Goal: Task Accomplishment & Management: Use online tool/utility

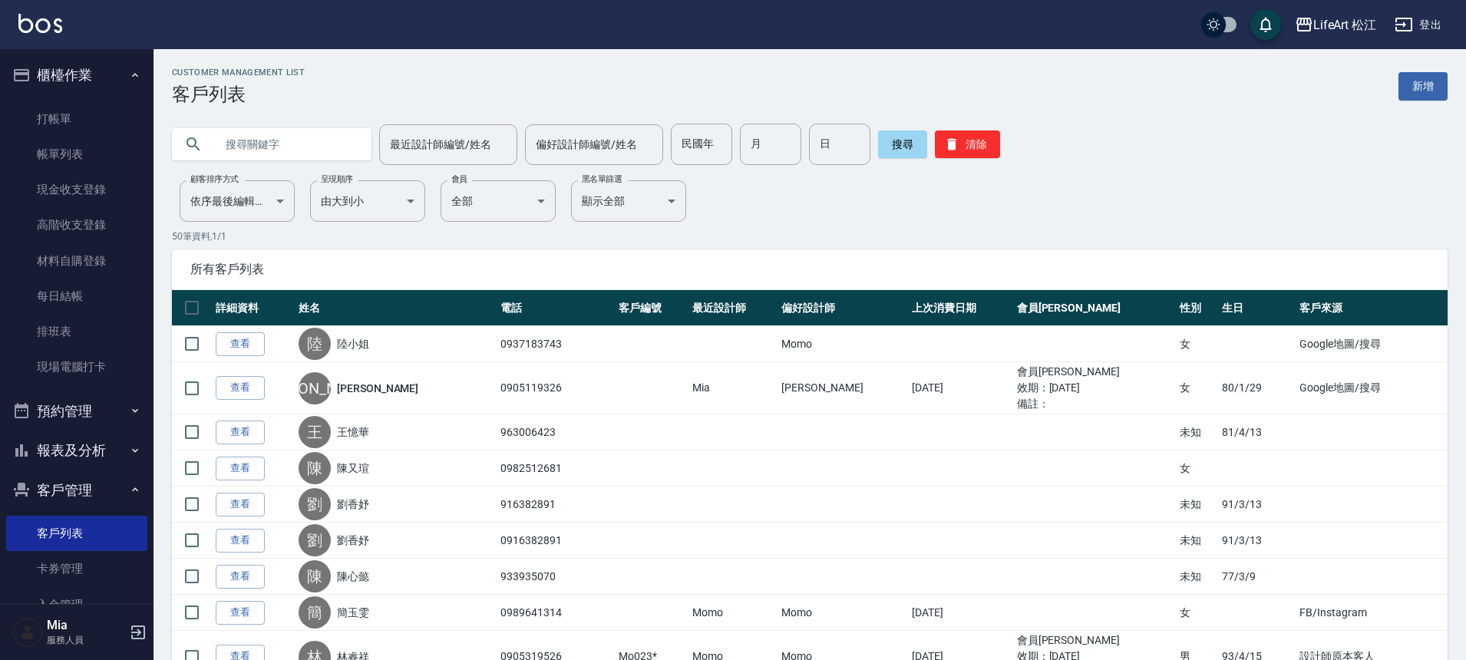
click at [76, 137] on li "帳單列表" at bounding box center [76, 154] width 141 height 35
click at [65, 147] on link "帳單列表" at bounding box center [76, 154] width 141 height 35
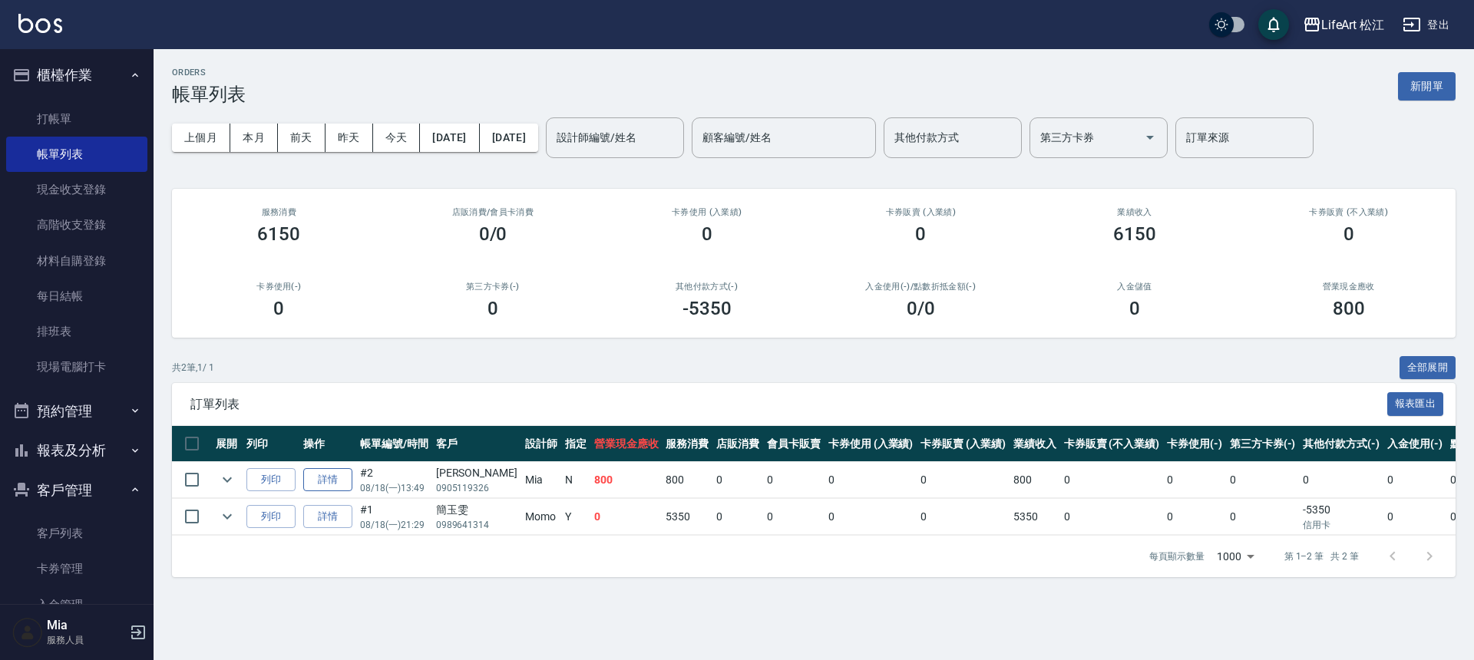
click at [316, 481] on link "詳情" at bounding box center [327, 480] width 49 height 24
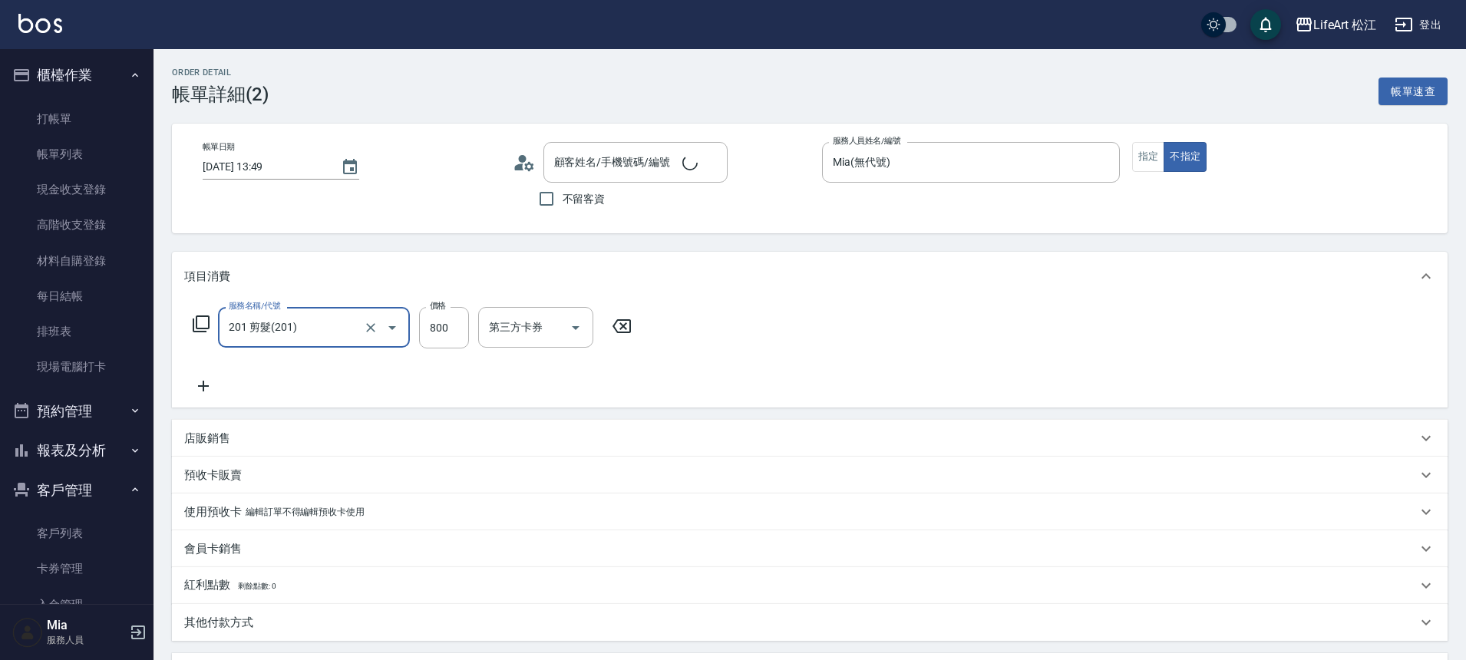
scroll to position [291, 0]
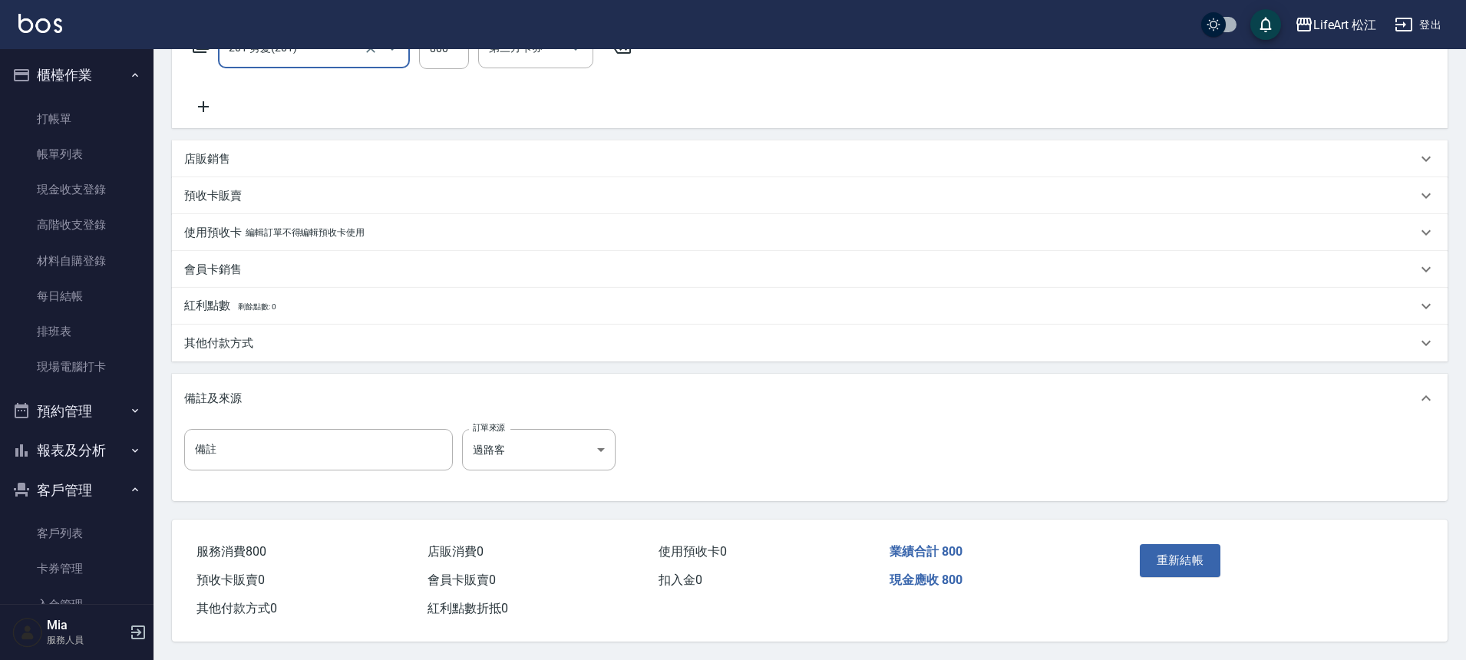
type input "[PERSON_NAME] /0905119326/"
click at [226, 344] on p "其他付款方式" at bounding box center [218, 343] width 69 height 16
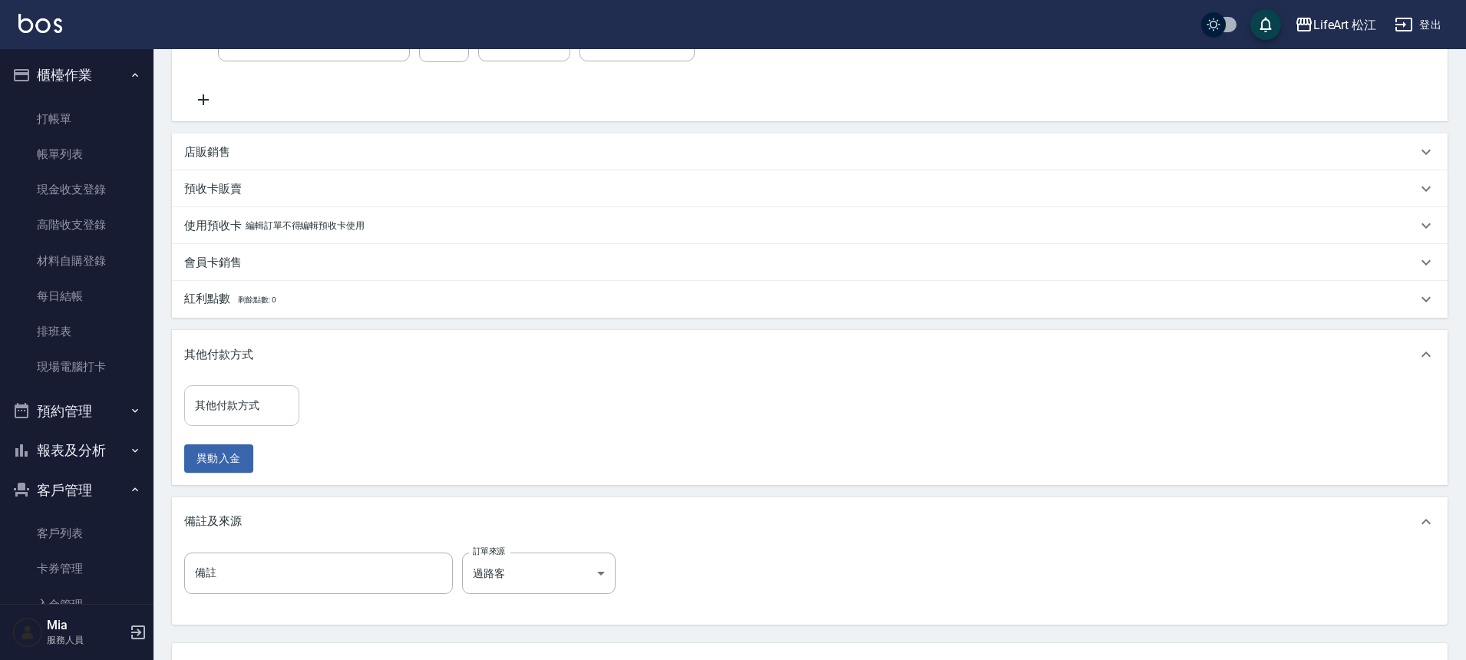
click at [256, 408] on input "其他付款方式" at bounding box center [241, 405] width 101 height 27
click at [243, 445] on span "轉帳" at bounding box center [241, 444] width 115 height 25
type input "轉帳"
click at [335, 421] on input "0" at bounding box center [366, 405] width 115 height 41
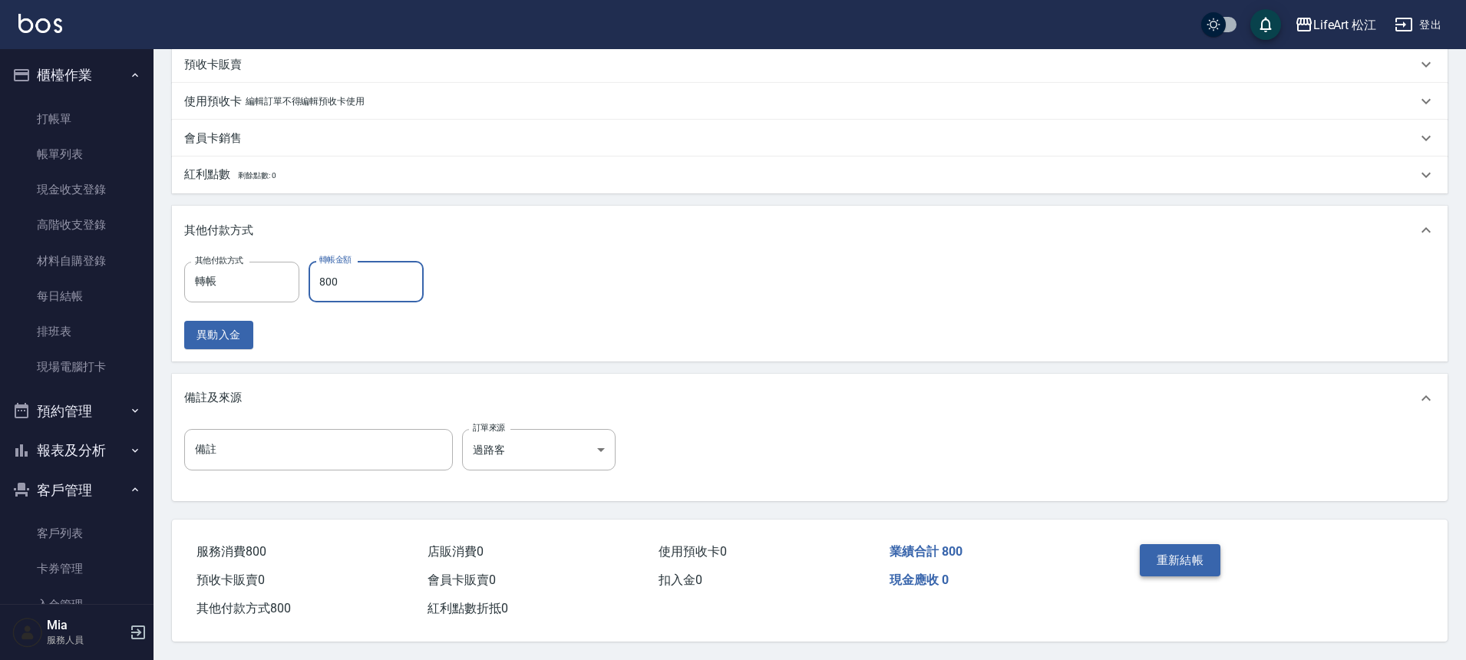
type input "800"
click at [1194, 549] on button "重新結帳" at bounding box center [1180, 560] width 81 height 32
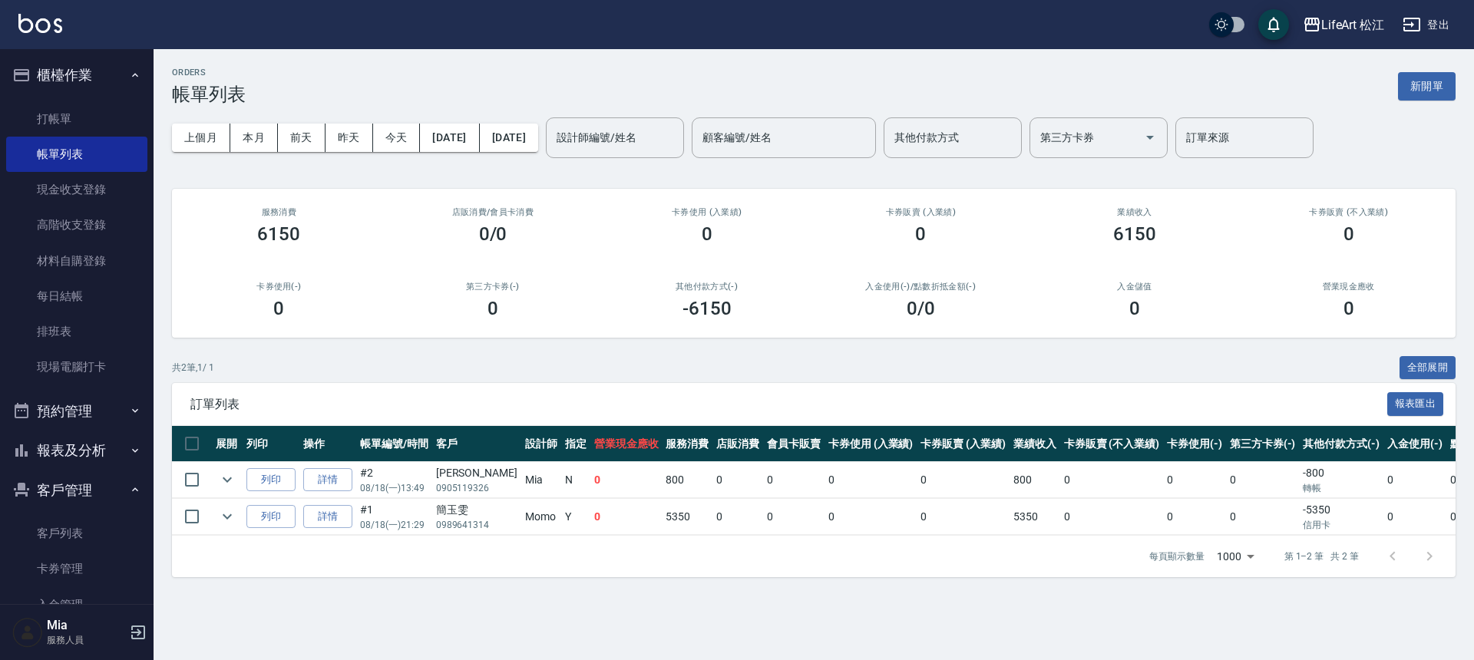
click at [110, 450] on button "報表及分析" at bounding box center [76, 451] width 141 height 40
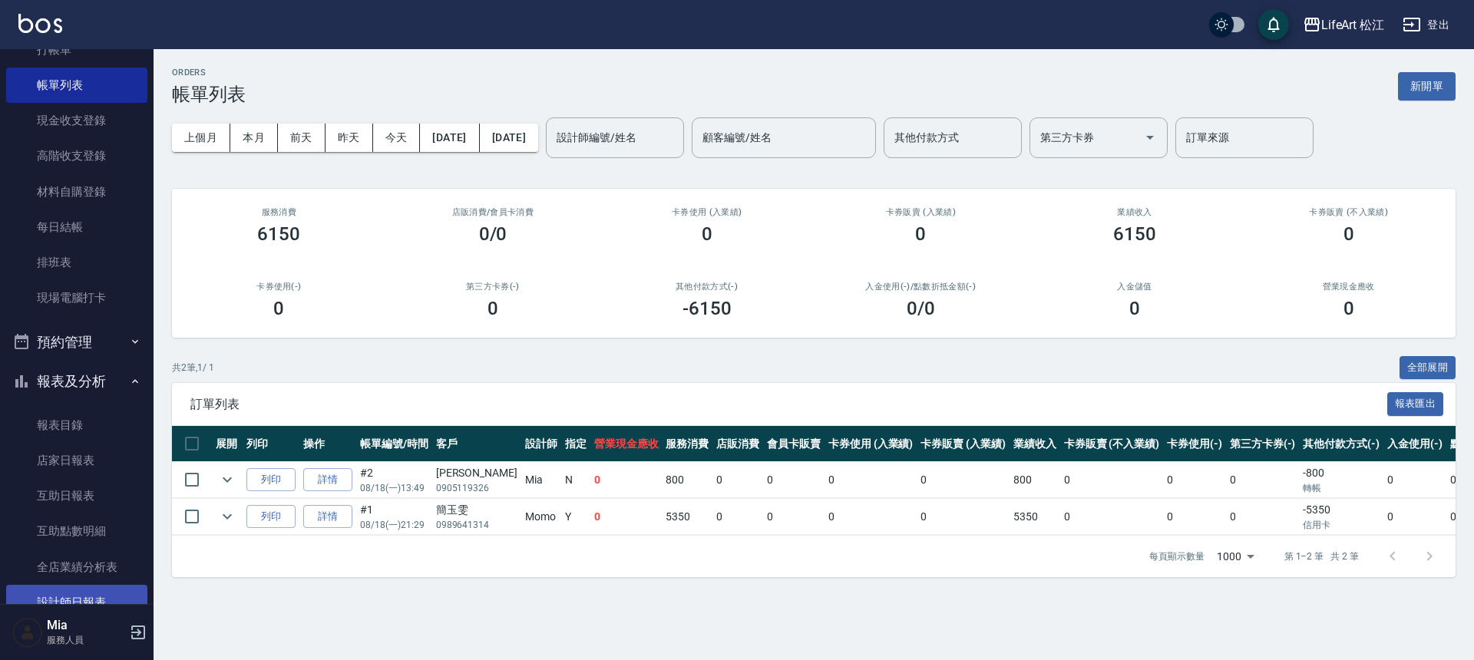
scroll to position [136, 0]
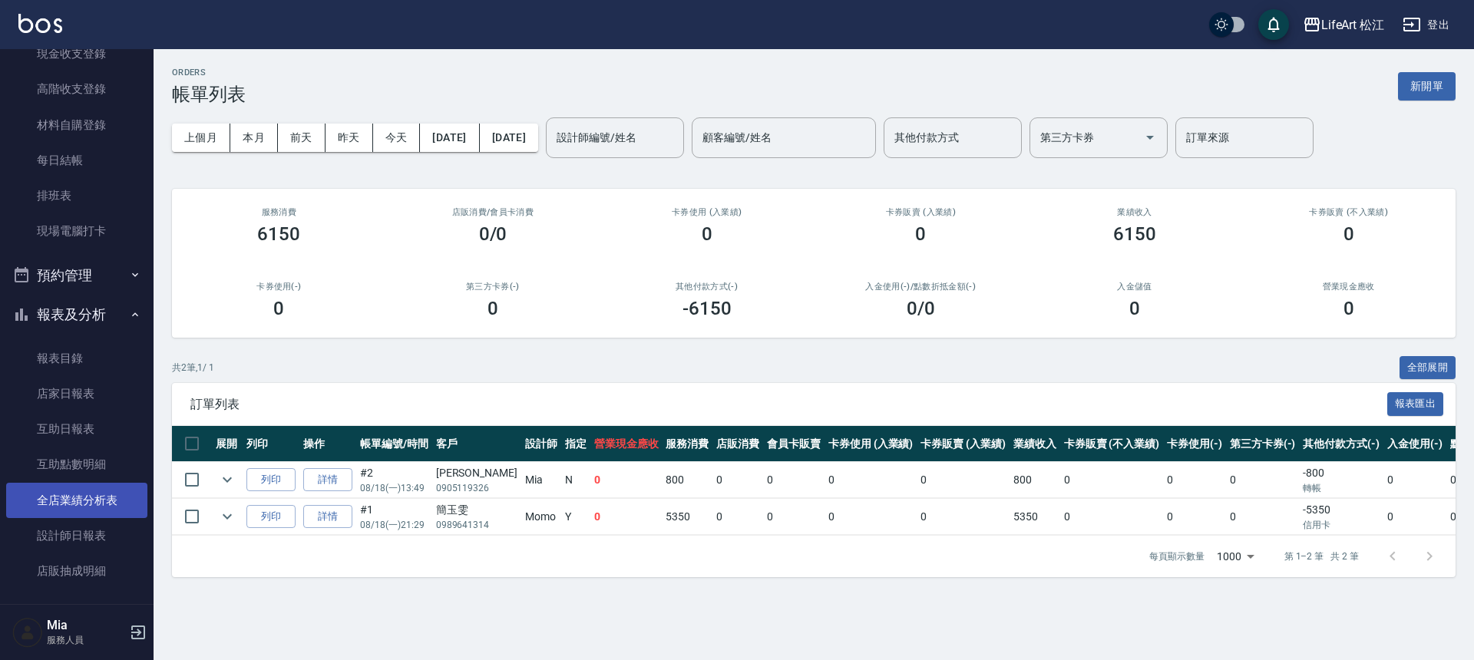
click at [89, 493] on link "全店業績分析表" at bounding box center [76, 500] width 141 height 35
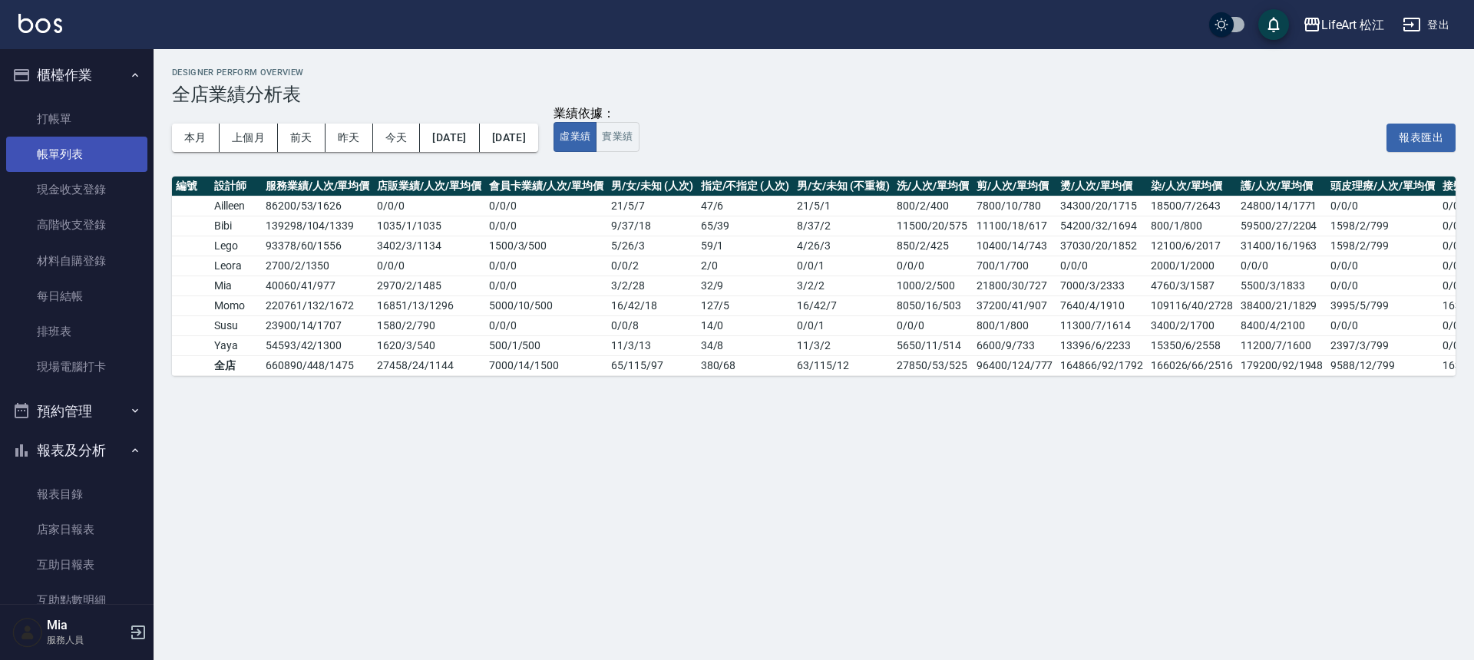
click at [86, 162] on link "帳單列表" at bounding box center [76, 154] width 141 height 35
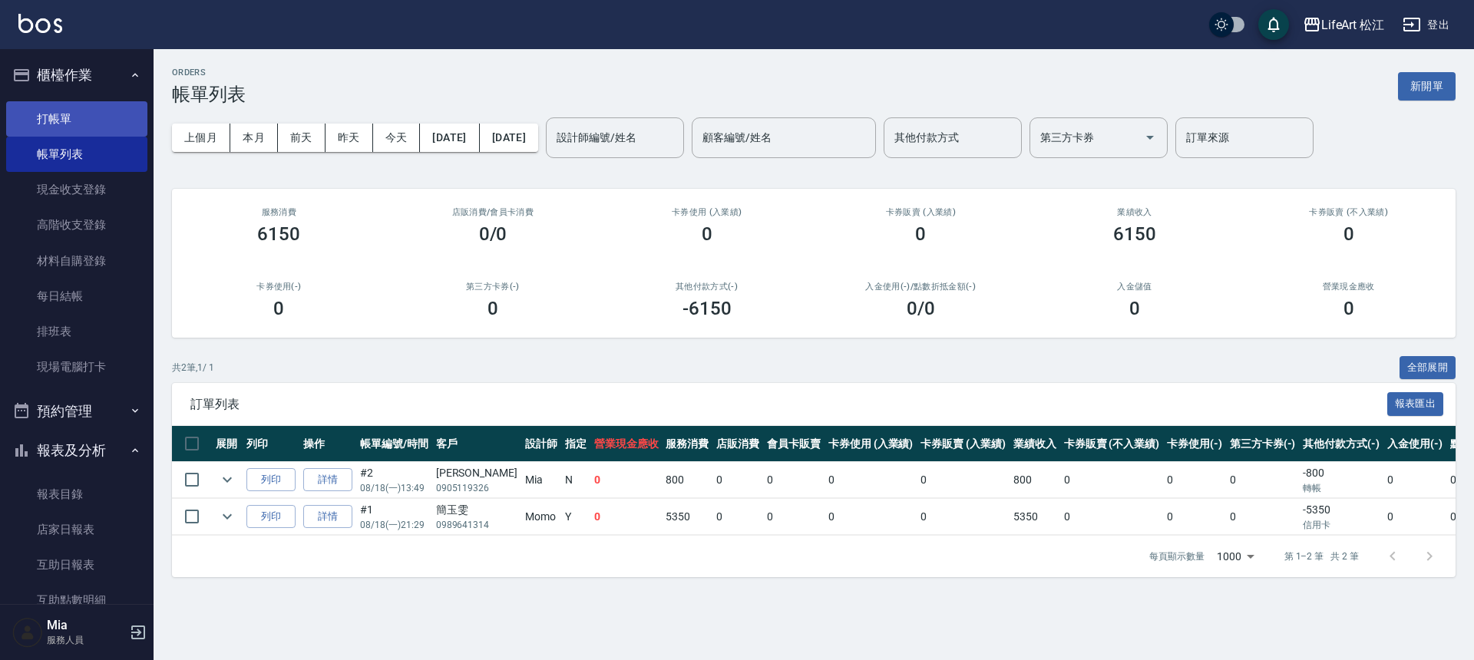
click at [107, 120] on link "打帳單" at bounding box center [76, 118] width 141 height 35
